Goal: Information Seeking & Learning: Learn about a topic

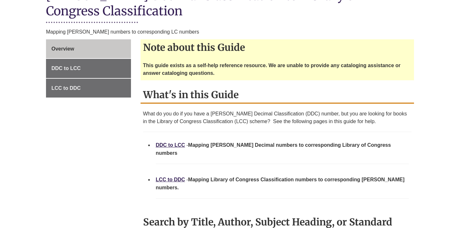
scroll to position [197, 0]
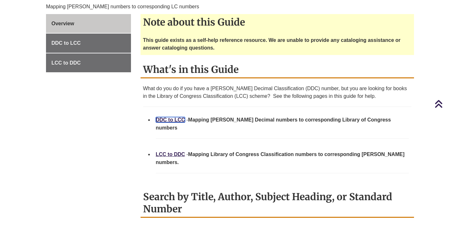
click at [177, 117] on link "DDC to LCC" at bounding box center [170, 119] width 29 height 5
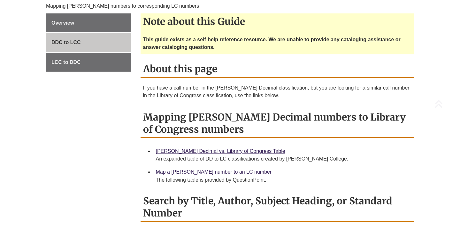
scroll to position [308, 0]
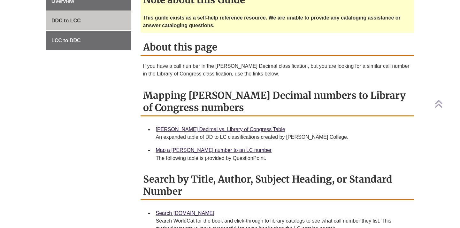
scroll to position [227, 0]
